Goal: Communication & Community: Answer question/provide support

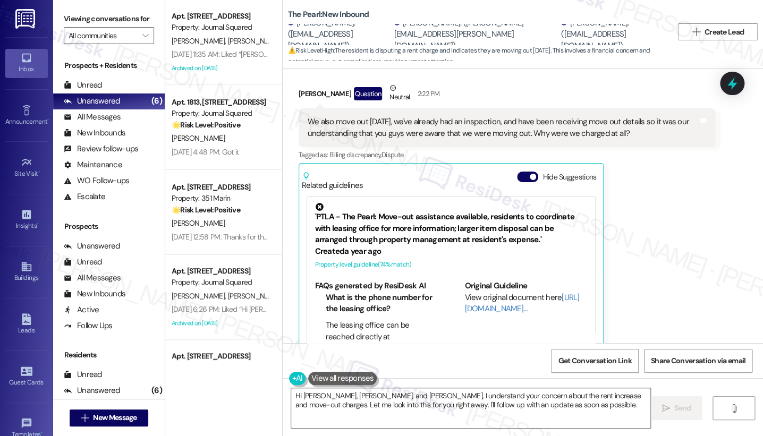
scroll to position [1569, 0]
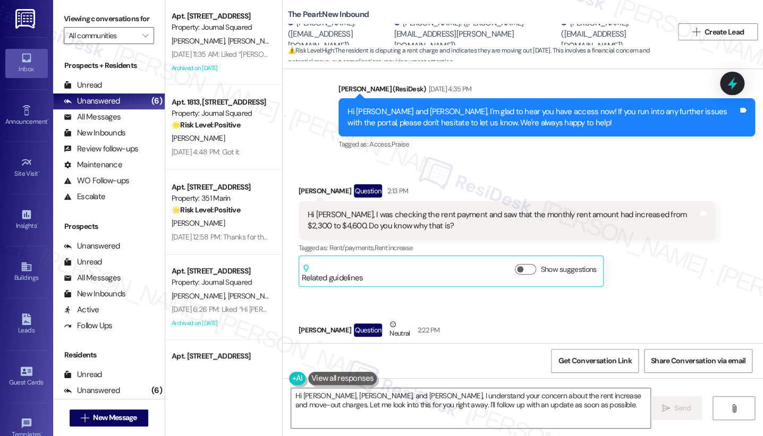
click at [383, 209] on div "Hi Sarah, I was checking the rent payment and saw that the monthly rent amount …" at bounding box center [503, 220] width 390 height 23
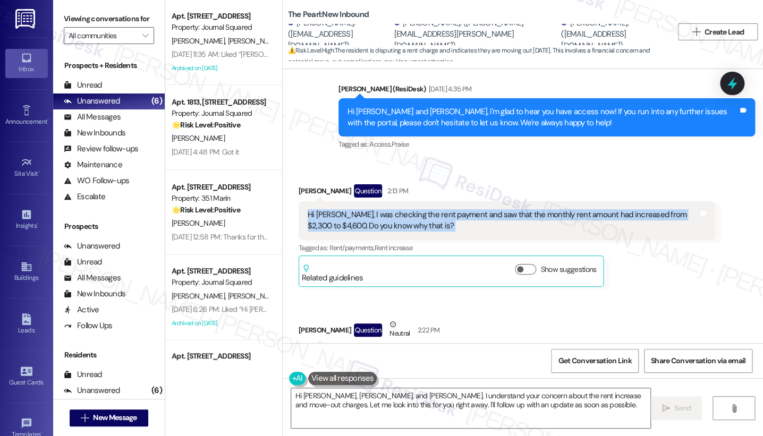
click at [383, 209] on div "Hi Sarah, I was checking the rent payment and saw that the monthly rent amount …" at bounding box center [503, 220] width 390 height 23
click at [659, 209] on div "Hi Sarah, I was checking the rent payment and saw that the monthly rent amount …" at bounding box center [503, 220] width 390 height 23
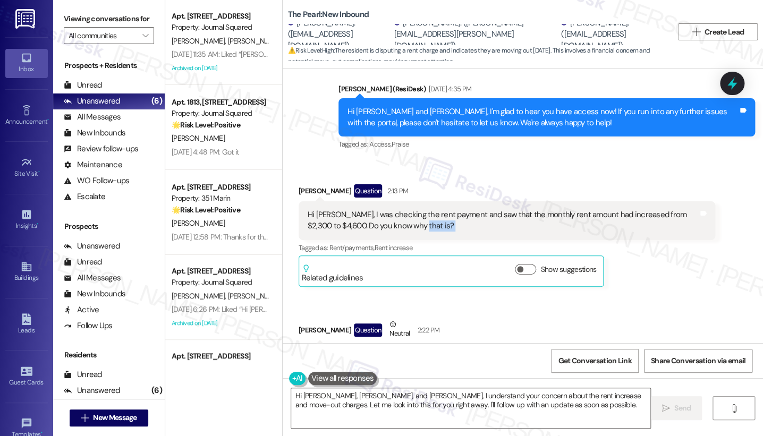
click at [659, 209] on div "Hi Sarah, I was checking the rent payment and saw that the monthly rent amount …" at bounding box center [503, 220] width 390 height 23
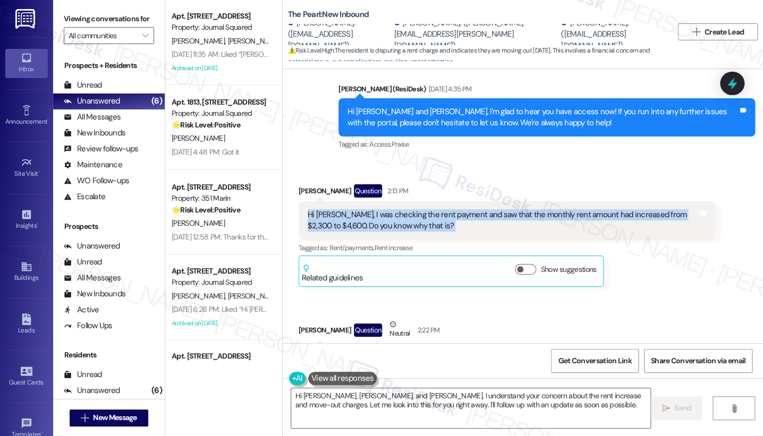
click at [659, 209] on div "Hi Sarah, I was checking the rent payment and saw that the monthly rent amount …" at bounding box center [503, 220] width 390 height 23
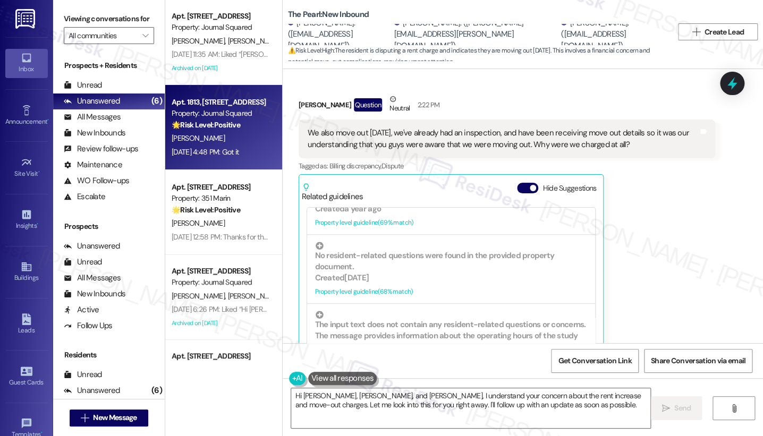
scroll to position [1805, 0]
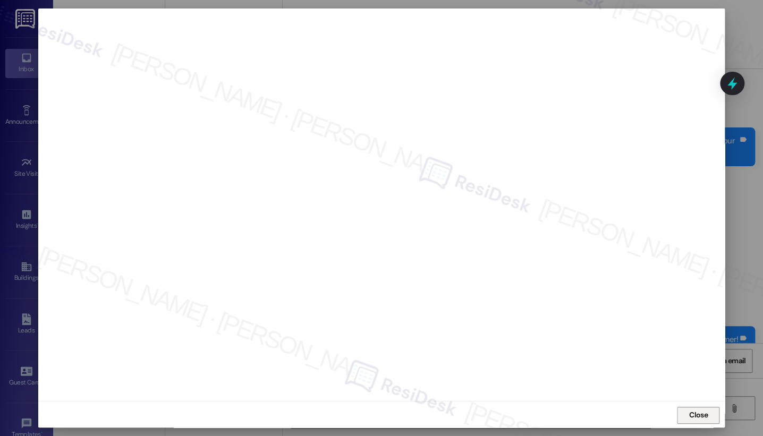
click at [689, 414] on span "Close" at bounding box center [698, 414] width 19 height 11
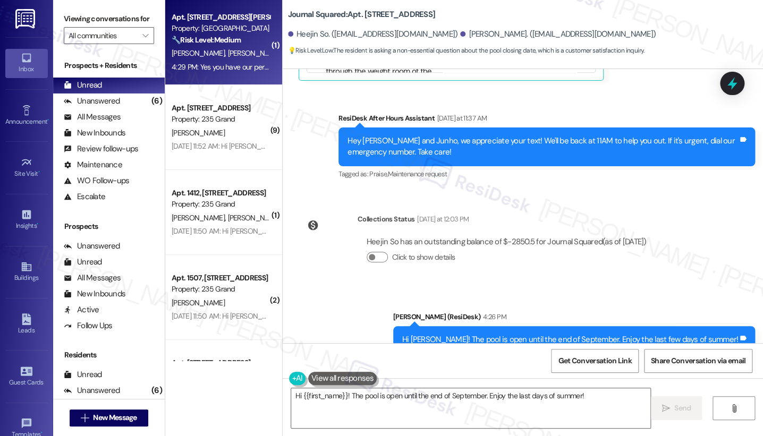
click at [227, 58] on span "[PERSON_NAME]" at bounding box center [253, 53] width 53 height 10
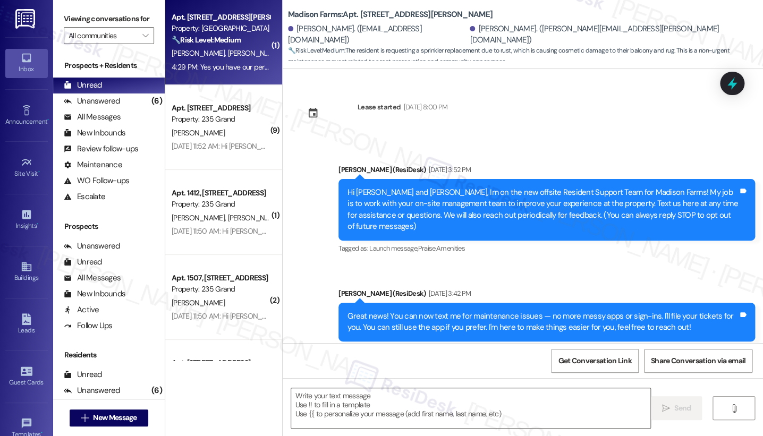
scroll to position [2337, 0]
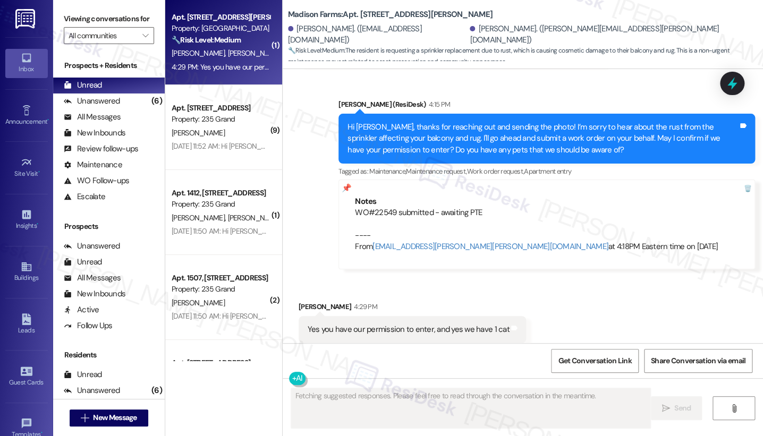
click at [429, 316] on div "Yes you have our permission to enter, and yes we have 1 cat Tags and notes" at bounding box center [412, 329] width 228 height 27
click at [429, 324] on div "Yes you have our permission to enter, and yes we have 1 cat" at bounding box center [409, 329] width 202 height 11
click at [431, 122] on div "Hi [PERSON_NAME], thanks for reaching out and sending the photo! I’m sorry to h…" at bounding box center [542, 139] width 390 height 34
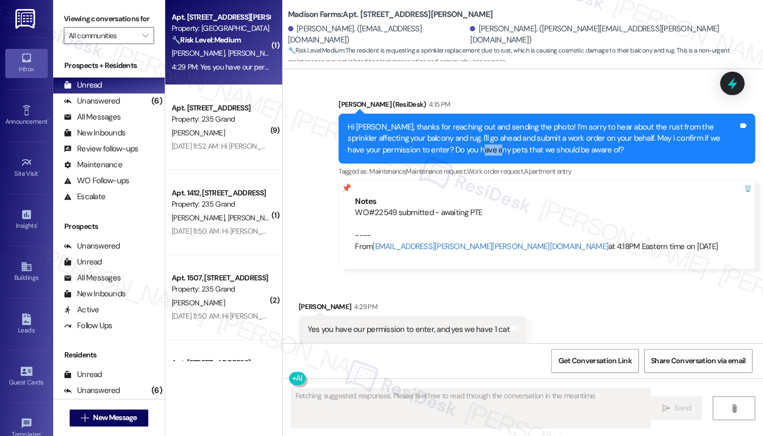
click at [431, 122] on div "Hi [PERSON_NAME], thanks for reaching out and sending the photo! I’m sorry to h…" at bounding box center [542, 139] width 390 height 34
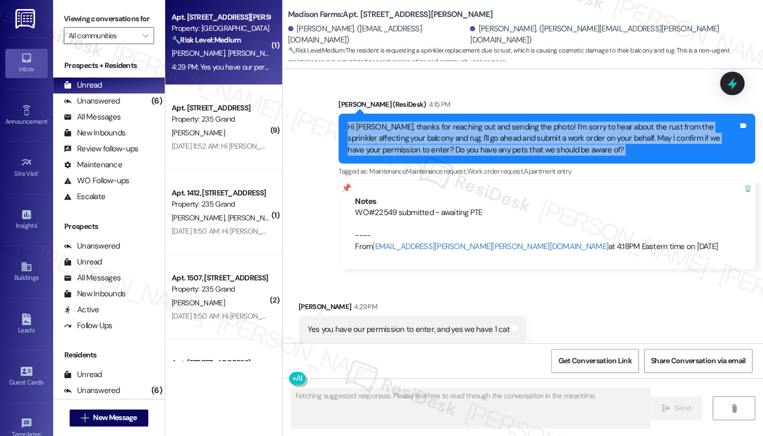
click at [431, 122] on div "Hi [PERSON_NAME], thanks for reaching out and sending the photo! I’m sorry to h…" at bounding box center [542, 139] width 390 height 34
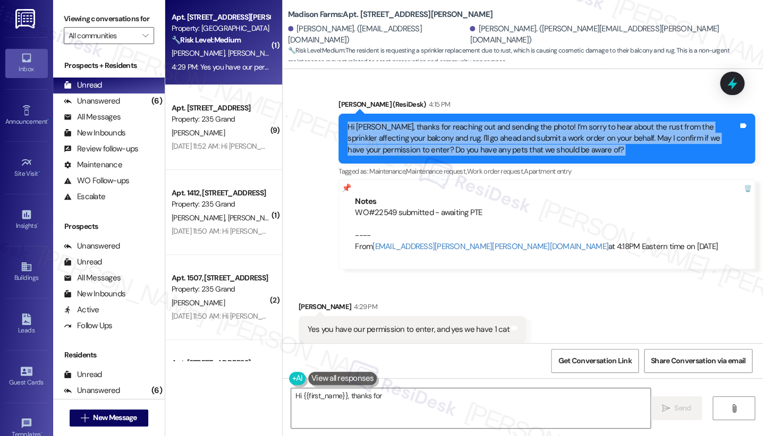
click at [579, 122] on div "Hi [PERSON_NAME], thanks for reaching out and sending the photo! I’m sorry to h…" at bounding box center [542, 139] width 390 height 34
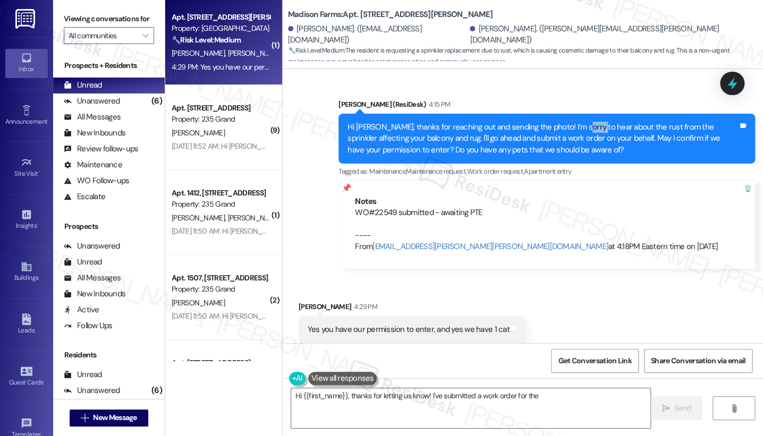
click at [579, 122] on div "Hi [PERSON_NAME], thanks for reaching out and sending the photo! I’m sorry to h…" at bounding box center [542, 139] width 390 height 34
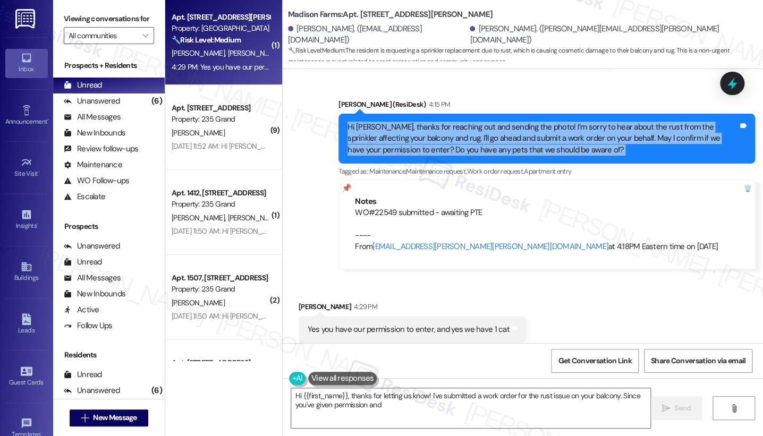
click at [579, 122] on div "Hi [PERSON_NAME], thanks for reaching out and sending the photo! I’m sorry to h…" at bounding box center [542, 139] width 390 height 34
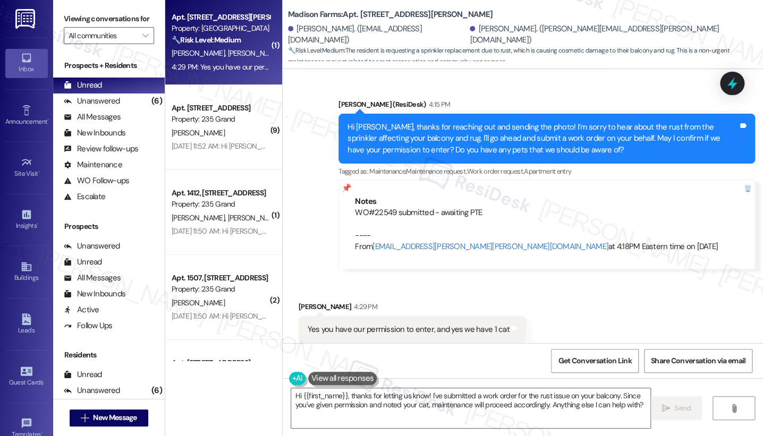
click at [353, 324] on div "Yes you have our permission to enter, and yes we have 1 cat" at bounding box center [409, 329] width 202 height 11
click at [371, 392] on textarea "Hi {{first_name}}, thanks for letting us know! I've submitted a work order for …" at bounding box center [470, 408] width 359 height 40
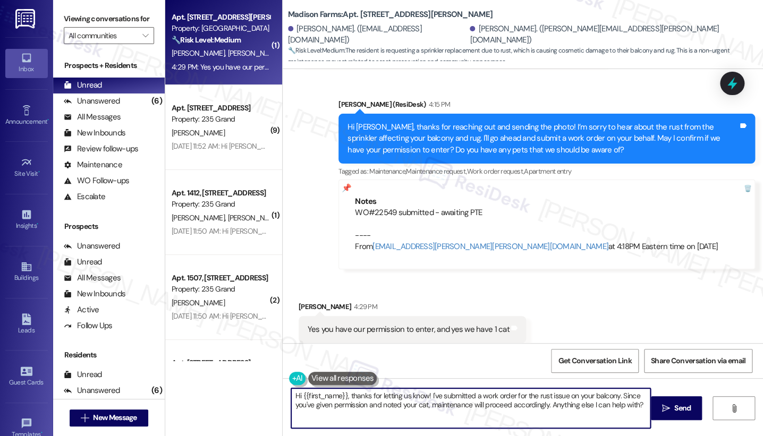
click at [371, 392] on textarea "Hi {{first_name}}, thanks for letting us know! I've submitted a work order for …" at bounding box center [470, 408] width 359 height 40
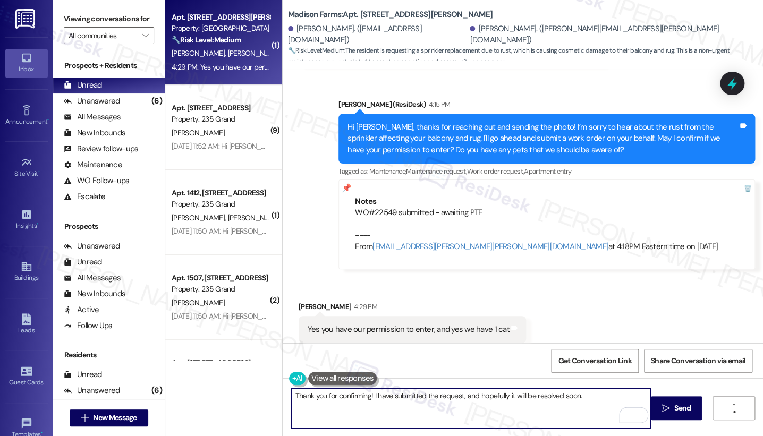
click at [601, 399] on textarea "Thank you for confirming! I have submitted the request, and hopefully it will b…" at bounding box center [470, 408] width 359 height 40
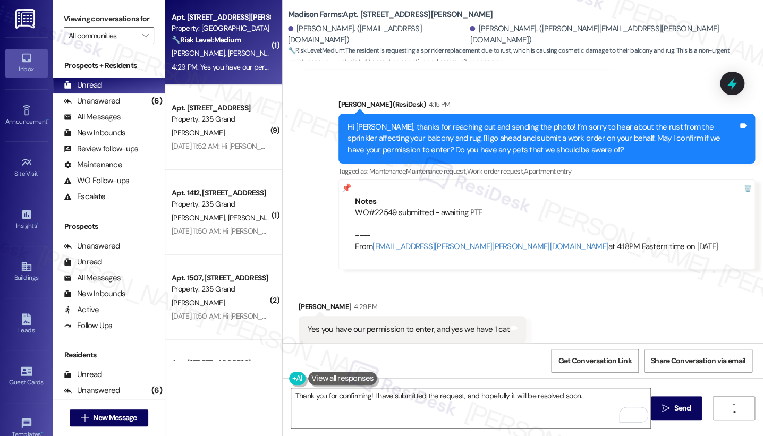
click at [76, 22] on label "Viewing conversations for" at bounding box center [109, 19] width 90 height 16
click at [495, 122] on div "Hi [PERSON_NAME], thanks for reaching out and sending the photo! I’m sorry to h…" at bounding box center [542, 139] width 390 height 34
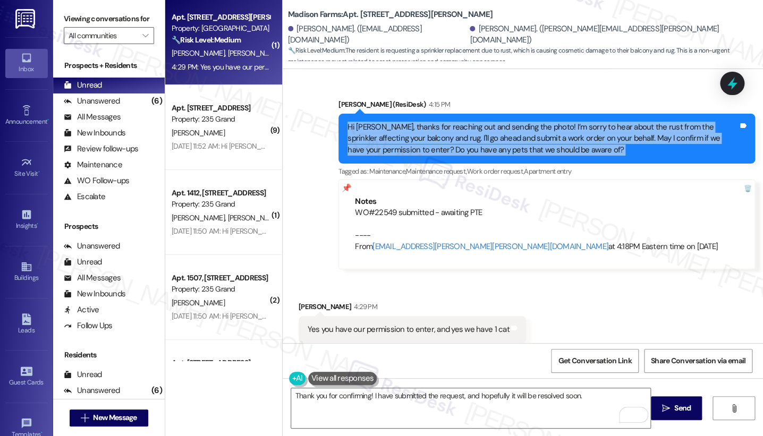
click at [495, 122] on div "Hi [PERSON_NAME], thanks for reaching out and sending the photo! I’m sorry to h…" at bounding box center [542, 139] width 390 height 34
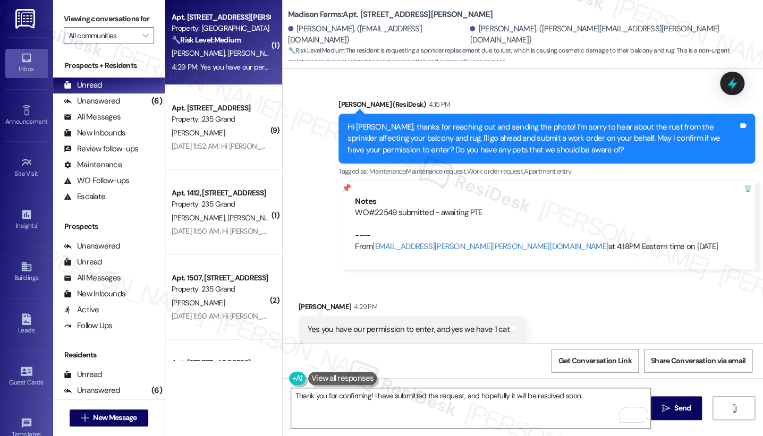
click at [419, 324] on div "Yes you have our permission to enter, and yes we have 1 cat" at bounding box center [409, 329] width 202 height 11
click at [66, 13] on label "Viewing conversations for" at bounding box center [109, 19] width 90 height 16
click at [454, 324] on div "Yes you have our permission to enter, and yes we have 1 cat" at bounding box center [409, 329] width 202 height 11
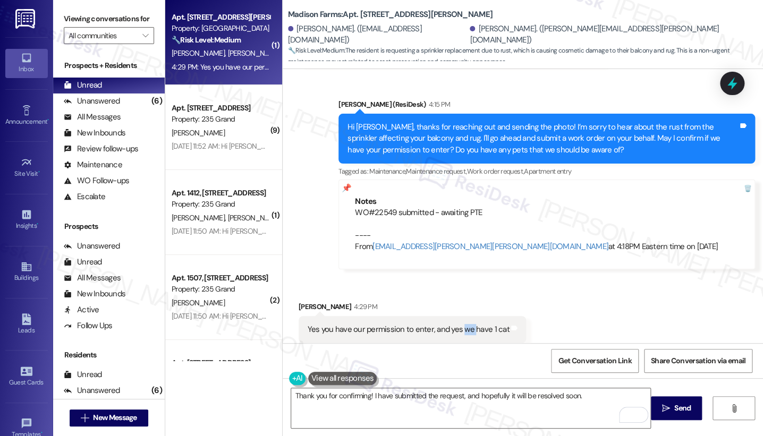
click at [454, 324] on div "Yes you have our permission to enter, and yes we have 1 cat" at bounding box center [409, 329] width 202 height 11
click at [583, 290] on div "Received via SMS [PERSON_NAME] 4:29 PM Yes you have our permission to enter, an…" at bounding box center [523, 322] width 480 height 90
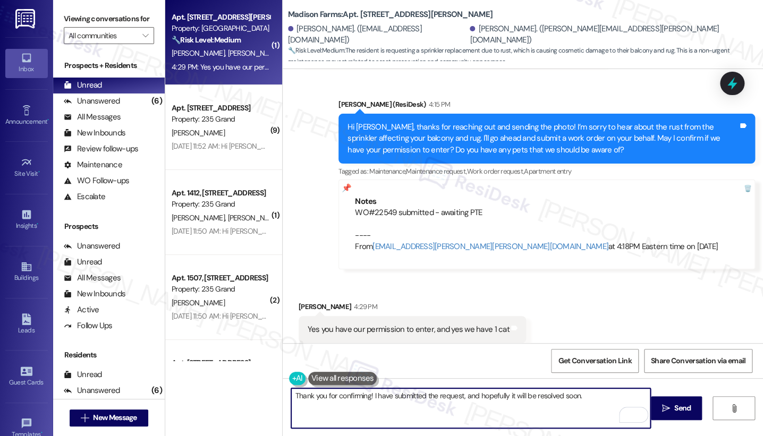
click at [582, 396] on textarea "Thank you for confirming! I have submitted the request, and hopefully it will b…" at bounding box center [470, 408] width 359 height 40
click at [562, 277] on div "Received via SMS [PERSON_NAME] 4:29 PM Yes you have our permission to enter, an…" at bounding box center [523, 322] width 480 height 90
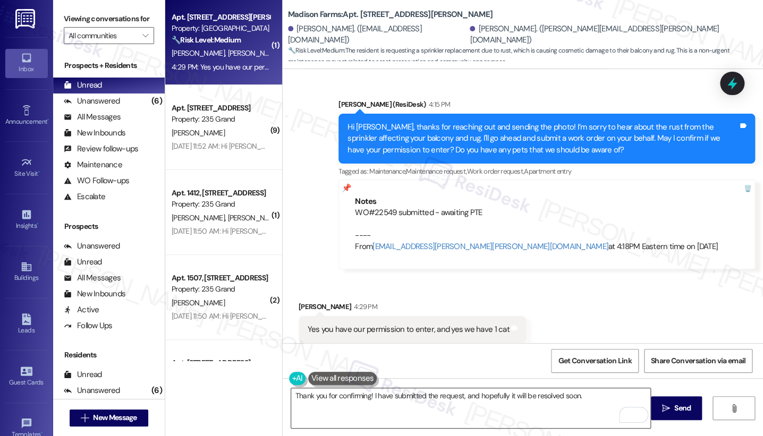
click at [591, 404] on textarea "Thank you for confirming! I have submitted the request, and hopefully it will b…" at bounding box center [470, 408] width 359 height 40
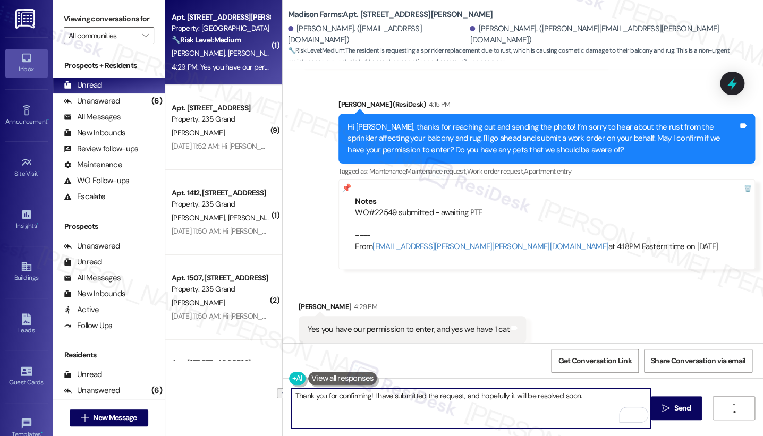
drag, startPoint x: 591, startPoint y: 400, endPoint x: 434, endPoint y: 396, distance: 156.2
click at [434, 396] on textarea "Thank you for confirming! I have submitted the request, and hopefully it will b…" at bounding box center [470, 408] width 359 height 40
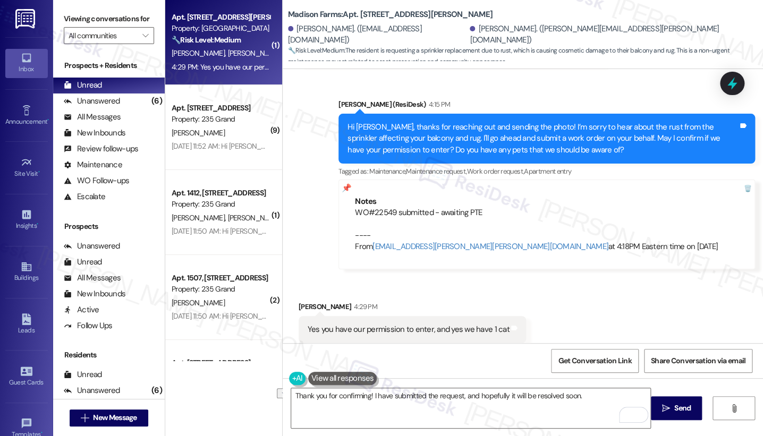
click at [561, 296] on div "Received via SMS [PERSON_NAME] 4:29 PM Yes you have our permission to enter, an…" at bounding box center [523, 322] width 480 height 90
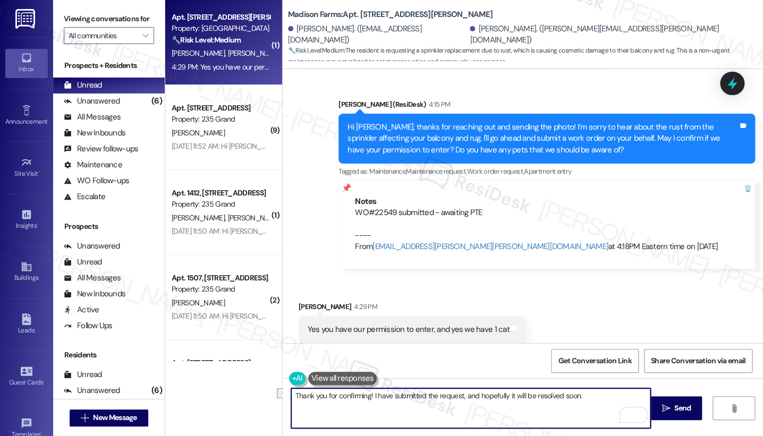
drag, startPoint x: 595, startPoint y: 412, endPoint x: 421, endPoint y: 403, distance: 174.4
click at [421, 403] on textarea "Thank you for confirming! I have submitted the request, and hopefully it will b…" at bounding box center [470, 408] width 359 height 40
click at [579, 318] on div "Received via SMS [PERSON_NAME] 4:29 PM Yes you have our permission to enter, an…" at bounding box center [523, 322] width 480 height 90
drag, startPoint x: 602, startPoint y: 405, endPoint x: 493, endPoint y: 397, distance: 109.7
click at [493, 397] on textarea "Thank you for confirming! I have submitted the request, and hopefully it will b…" at bounding box center [470, 408] width 359 height 40
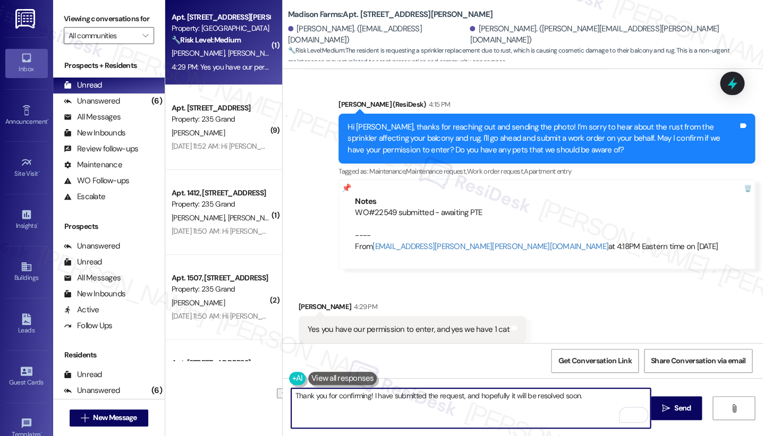
click at [559, 302] on div "Received via SMS [PERSON_NAME] 4:29 PM Yes you have our permission to enter, an…" at bounding box center [523, 322] width 480 height 90
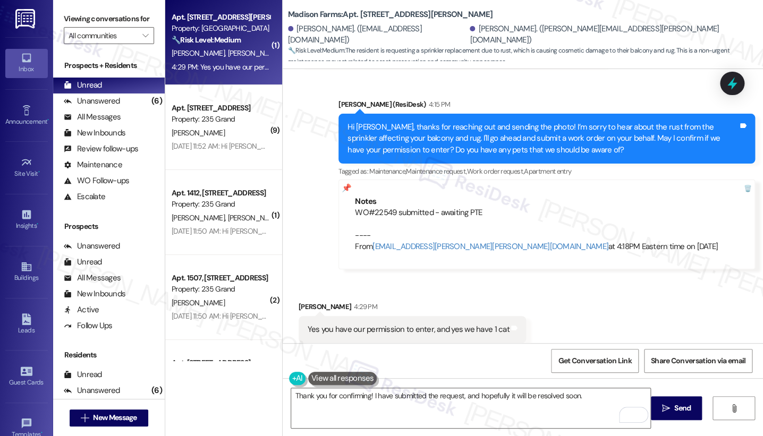
click at [511, 122] on div "Hi [PERSON_NAME], thanks for reaching out and sending the photo! I’m sorry to h…" at bounding box center [542, 139] width 390 height 34
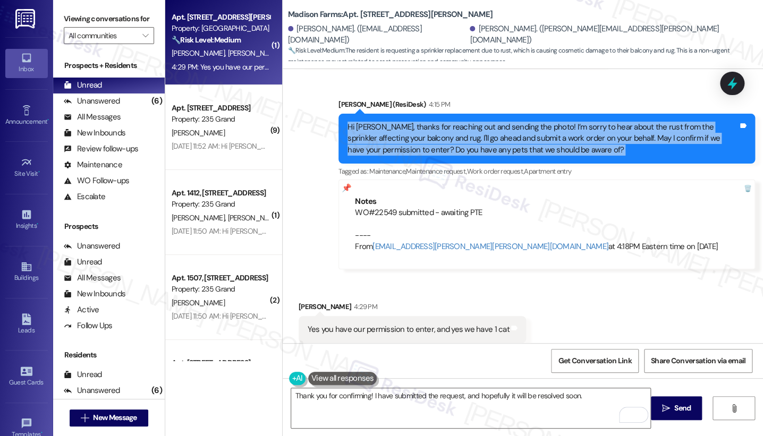
click at [511, 122] on div "Hi [PERSON_NAME], thanks for reaching out and sending the photo! I’m sorry to h…" at bounding box center [542, 139] width 390 height 34
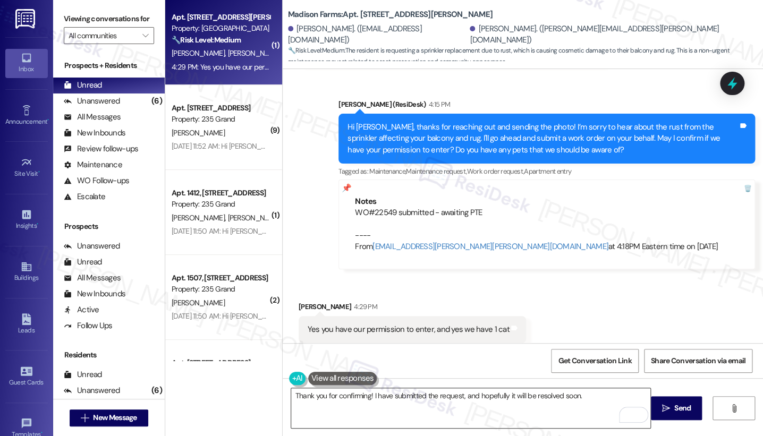
click at [586, 400] on textarea "Thank you for confirming! I have submitted the request, and hopefully it will b…" at bounding box center [470, 408] width 359 height 40
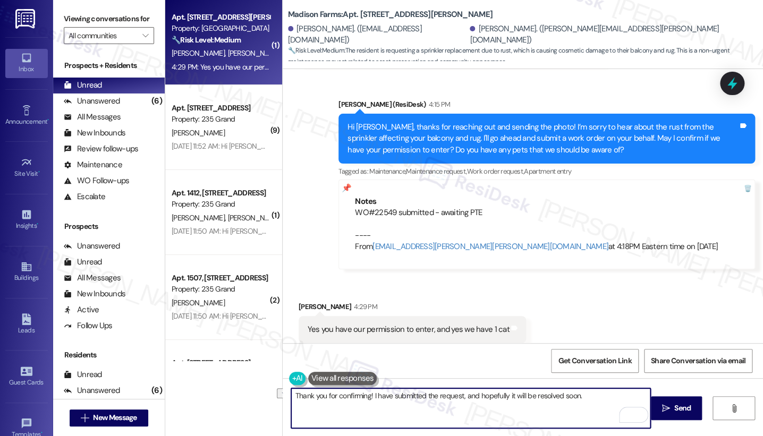
drag, startPoint x: 593, startPoint y: 392, endPoint x: 365, endPoint y: 393, distance: 228.4
click at [365, 393] on textarea "Thank you for confirming! I have submitted the request, and hopefully it will b…" at bounding box center [470, 408] width 359 height 40
click at [585, 293] on div "Received via SMS [PERSON_NAME] 4:29 PM Yes you have our permission to enter, an…" at bounding box center [523, 322] width 480 height 90
drag, startPoint x: 598, startPoint y: 396, endPoint x: 476, endPoint y: 390, distance: 122.3
click at [476, 390] on textarea "Thank you for confirming! I have submitted the request, and hopefully it will b…" at bounding box center [470, 408] width 359 height 40
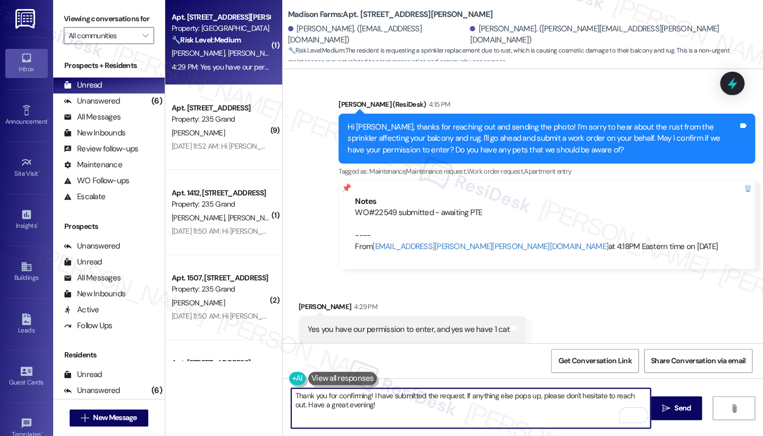
click at [466, 398] on textarea "Thank you for confirming! I have submitted the request. If anything else pops u…" at bounding box center [470, 408] width 359 height 40
click at [483, 403] on textarea "Thank you for confirming! I have submitted the request. If anything else pops u…" at bounding box center [470, 408] width 359 height 40
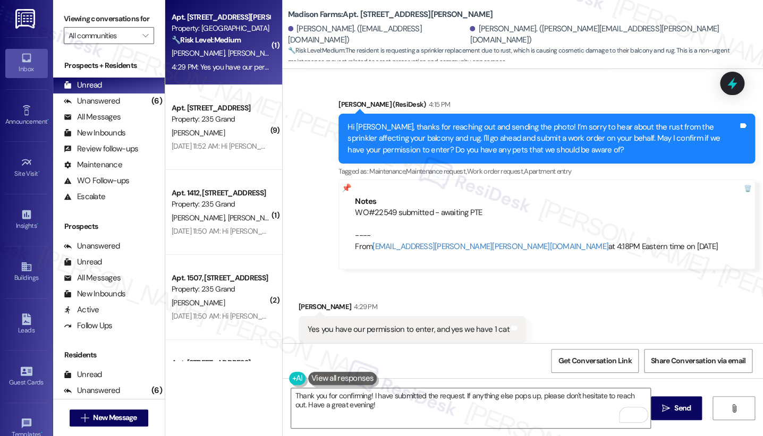
click at [313, 301] on div "[PERSON_NAME] 4:29 PM" at bounding box center [412, 308] width 228 height 15
click at [307, 301] on div "[PERSON_NAME] 4:29 PM" at bounding box center [412, 308] width 228 height 15
copy div "[PERSON_NAME]"
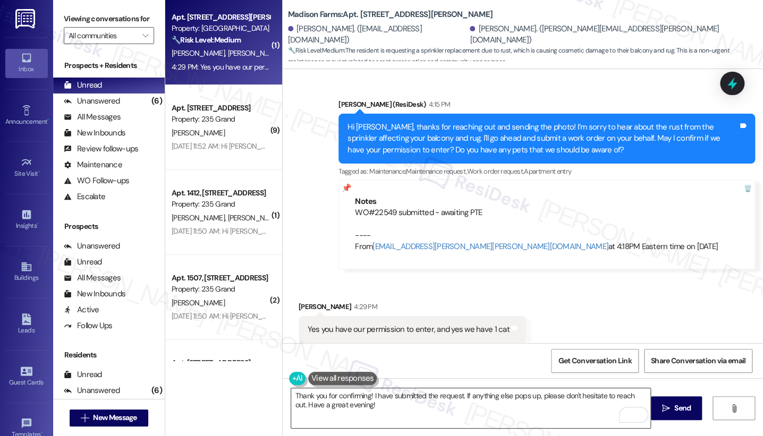
click at [362, 396] on textarea "Thank you for confirming! I have submitted the request. If anything else pops u…" at bounding box center [470, 408] width 359 height 40
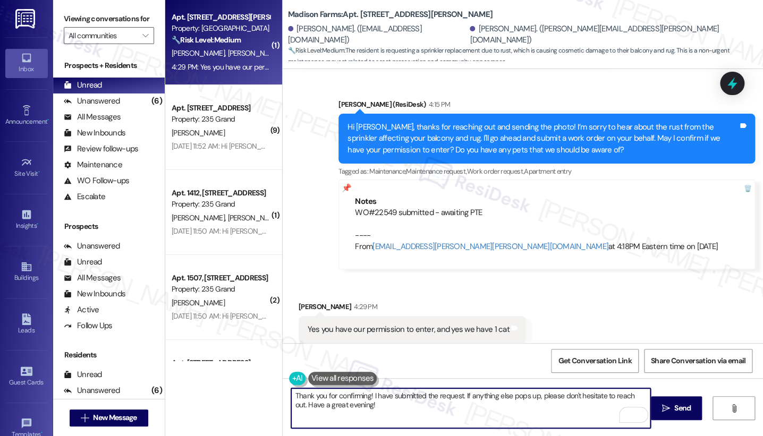
click at [365, 396] on textarea "Thank you for confirming! I have submitted the request. If anything else pops u…" at bounding box center [470, 408] width 359 height 40
paste textarea "[PERSON_NAME]"
click at [494, 393] on textarea "Thank you for confirming, [PERSON_NAME]! I have submitted the request. If anyth…" at bounding box center [470, 408] width 359 height 40
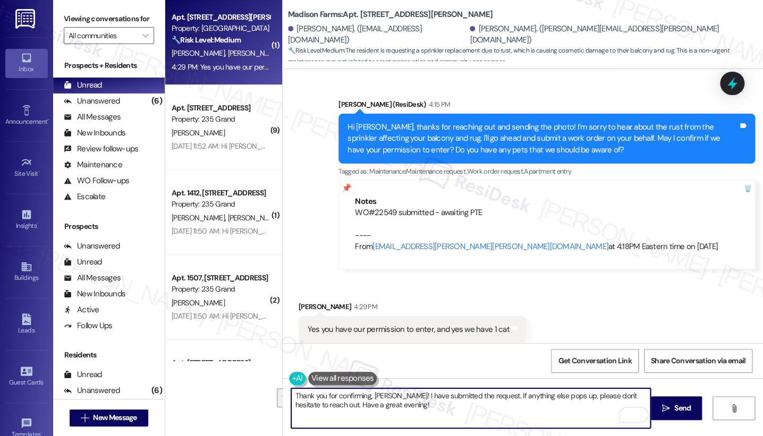
click at [491, 397] on textarea "Thank you for confirming, [PERSON_NAME]! I have submitted the request. If anyth…" at bounding box center [470, 408] width 359 height 40
type textarea "Thank you for confirming, [PERSON_NAME]! I have submitted the request. If anyth…"
click at [680, 403] on span "Send" at bounding box center [682, 408] width 16 height 11
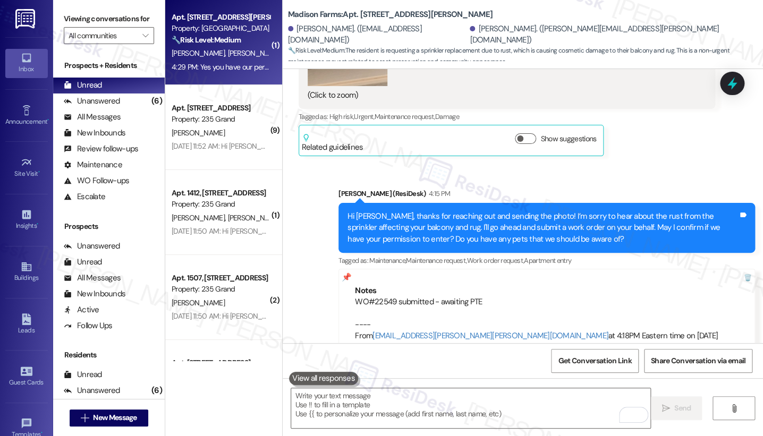
scroll to position [2246, 0]
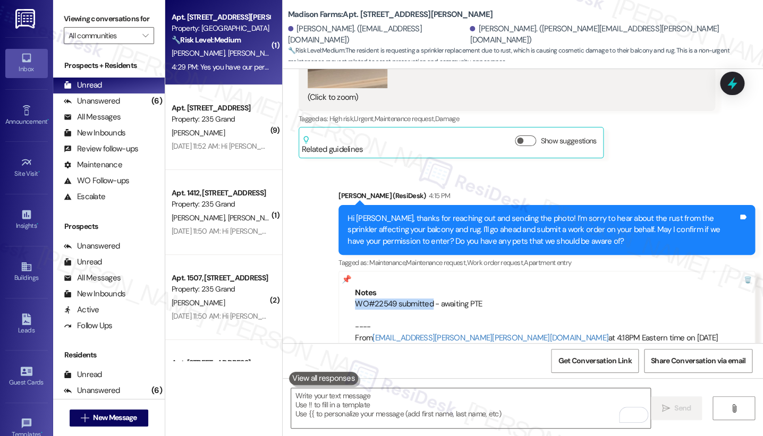
drag, startPoint x: 345, startPoint y: 279, endPoint x: 425, endPoint y: 280, distance: 80.2
click at [425, 280] on div "Notes WO#22549 submitted - awaiting PTE ---- From [EMAIL_ADDRESS][PERSON_NAME][…" at bounding box center [546, 316] width 416 height 90
copy div "WO#22549 submitted"
click at [741, 271] on div at bounding box center [739, 280] width 30 height 18
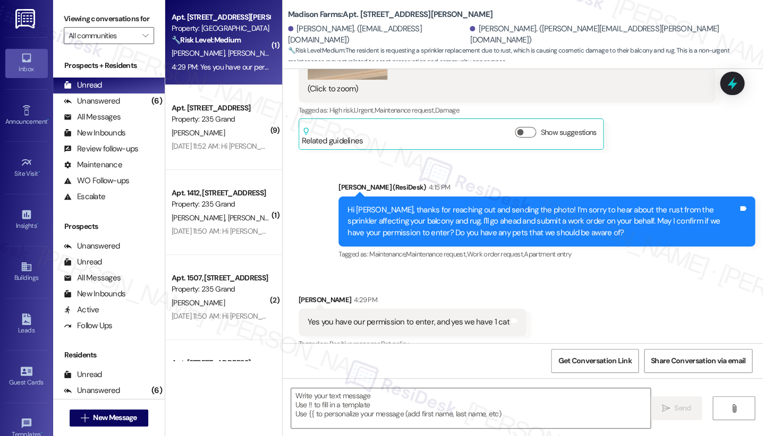
type textarea "Fetching suggested responses. Please feel free to read through the conversation…"
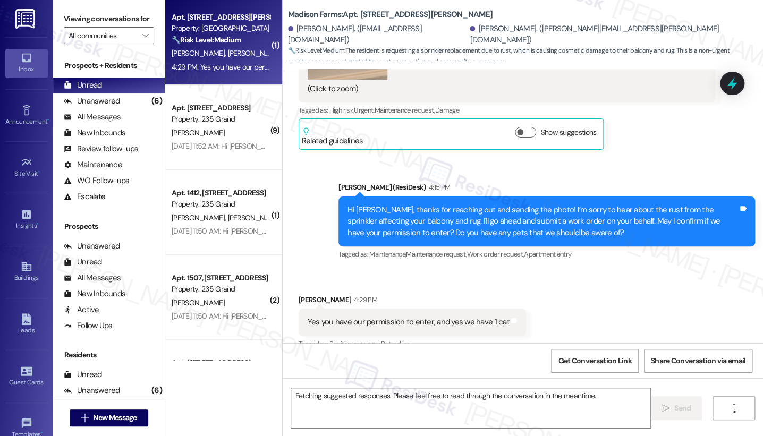
scroll to position [2247, 0]
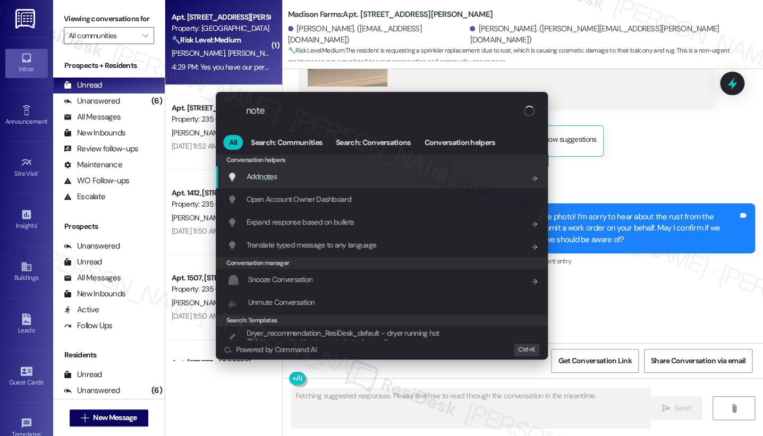
type input "notes"
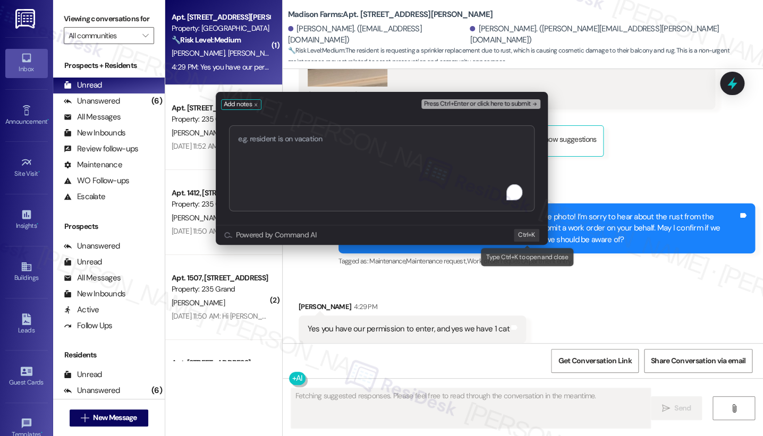
type textarea "WO#22549 submitted"
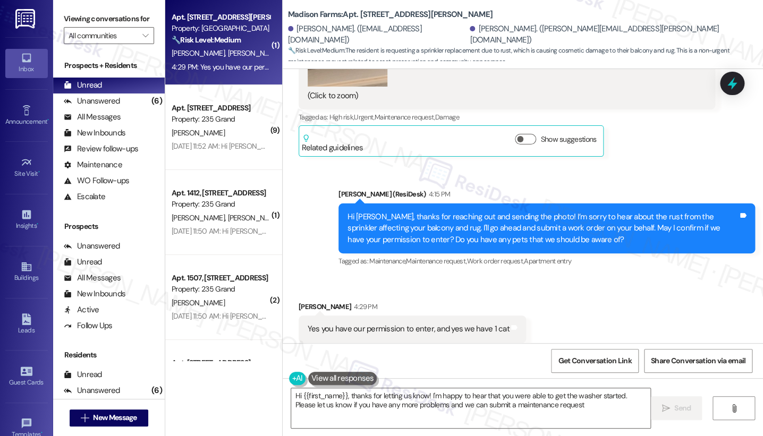
type textarea "Hi {{first_name}}, thanks for letting us know! I'm happy to hear that you were …"
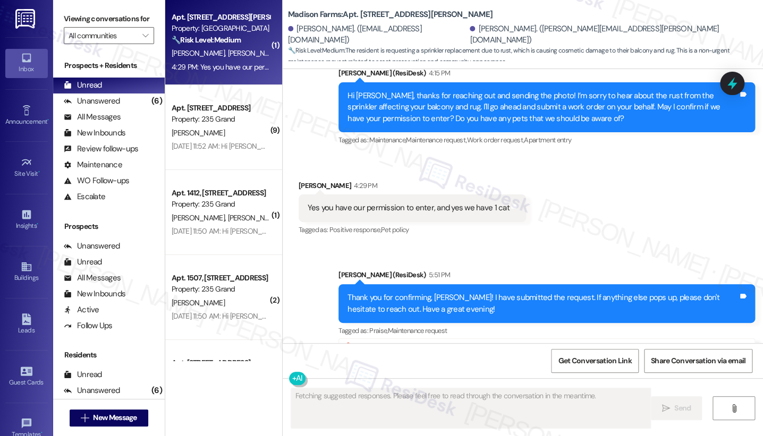
scroll to position [2438, 0]
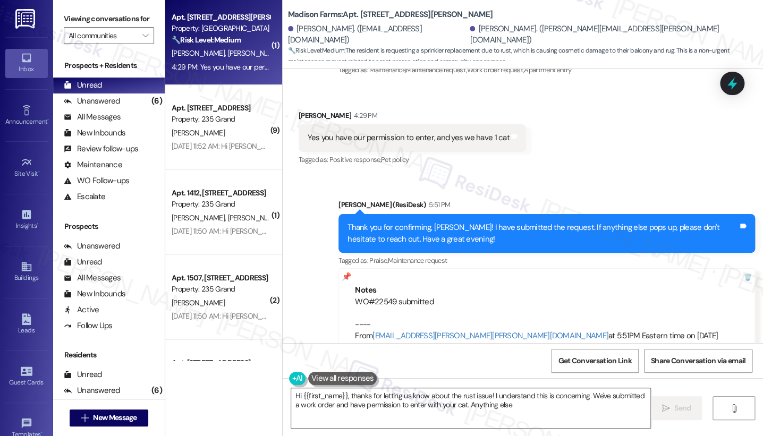
type textarea "Hi {{first_name}}, thanks for letting us know about the rust issue! I understan…"
